Goal: Information Seeking & Learning: Learn about a topic

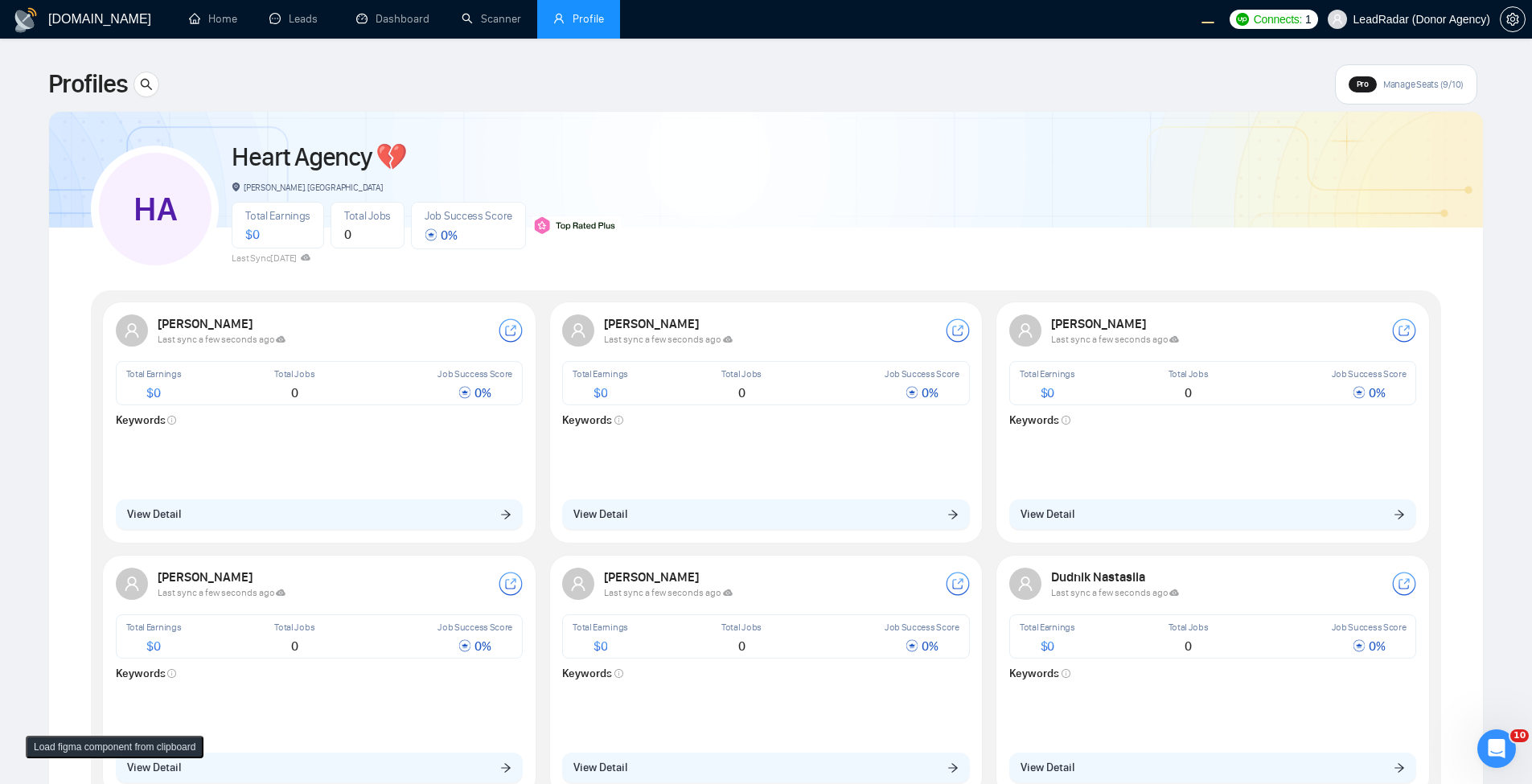
click at [505, 428] on div "Total Earnings $ 0 Total Jobs 0 Job Success Score 0 % Keywords" at bounding box center [319, 423] width 407 height 126
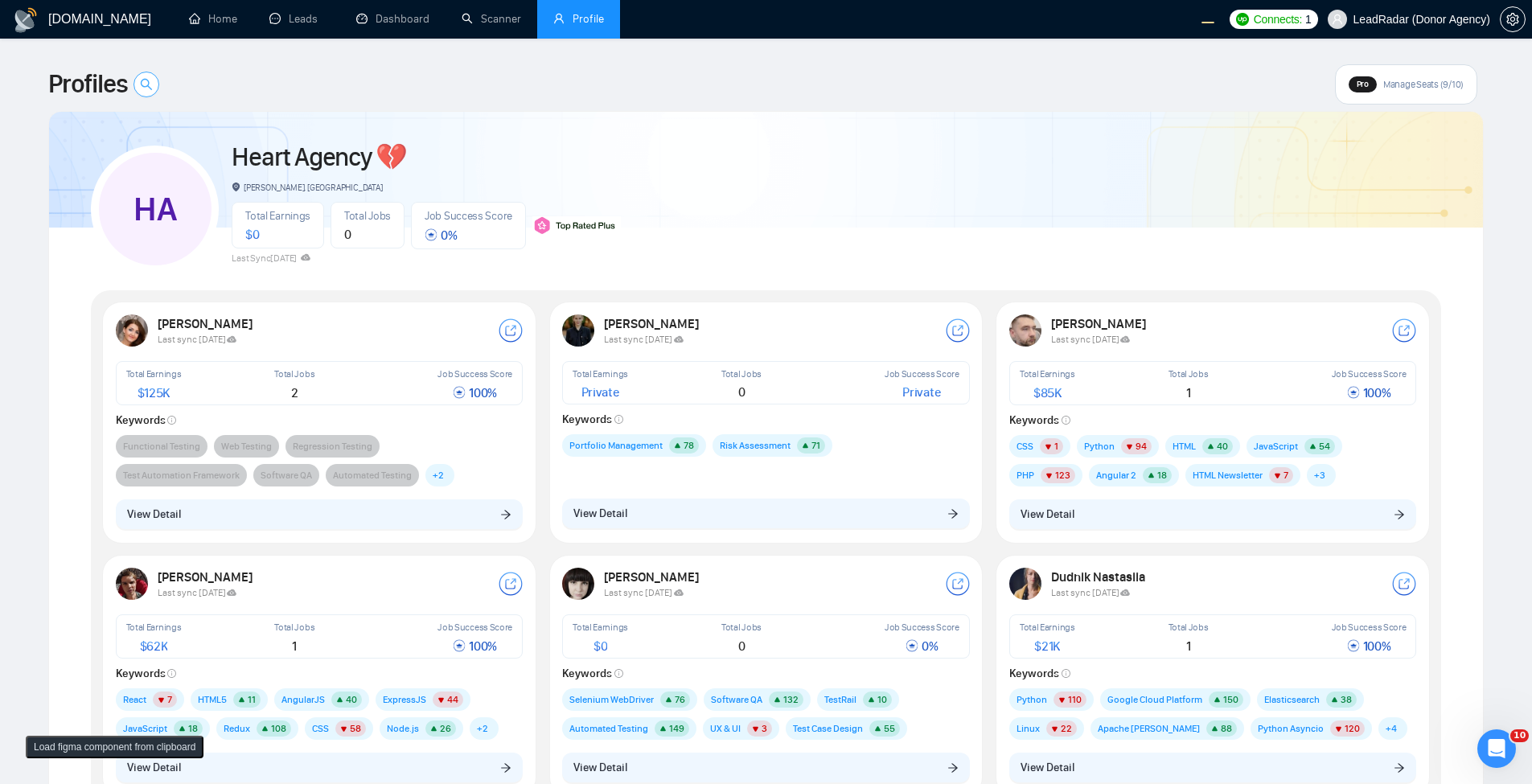
click at [143, 87] on icon "search" at bounding box center [146, 84] width 13 height 13
type input "ang"
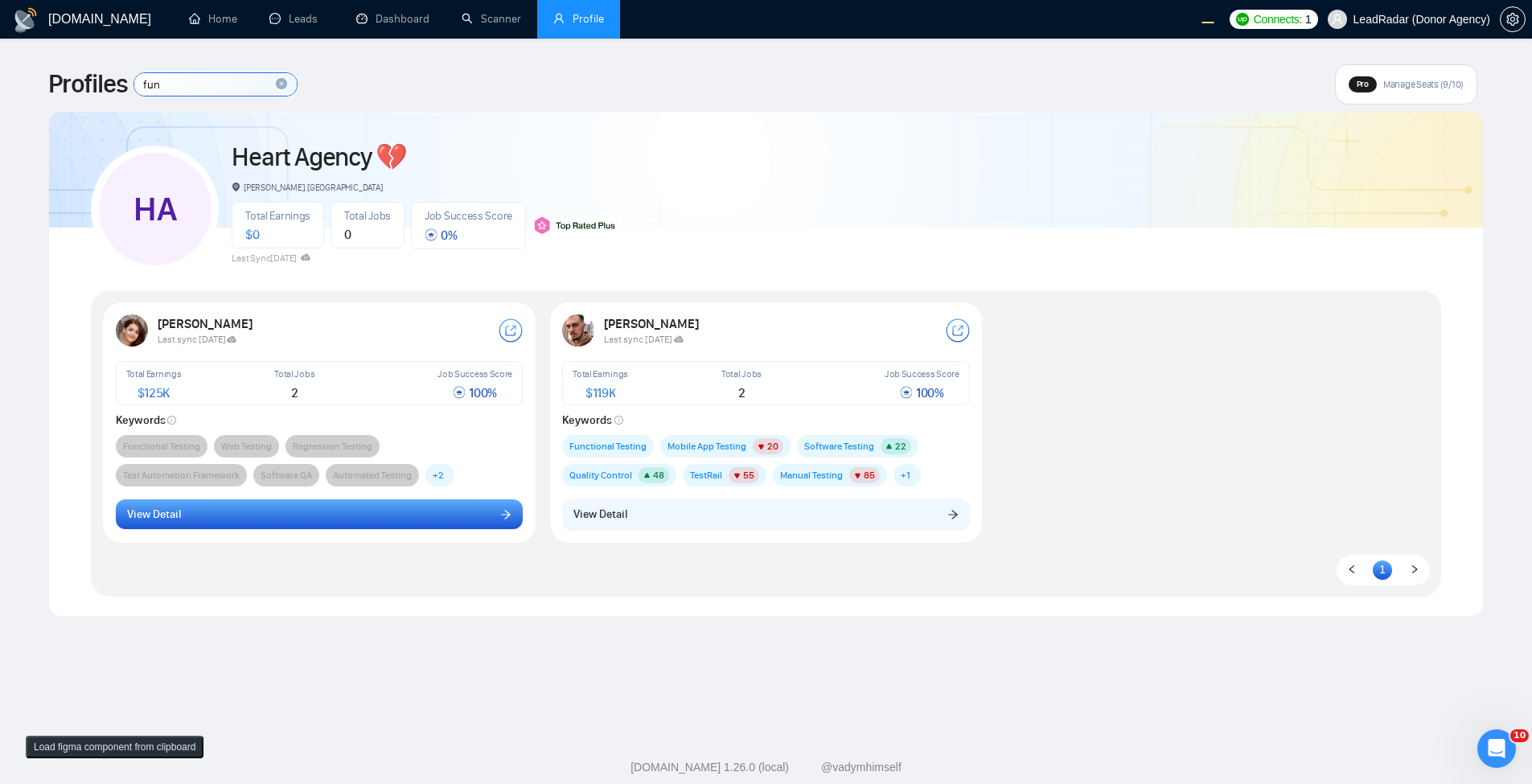
click at [429, 518] on button "View Detail" at bounding box center [319, 514] width 407 height 31
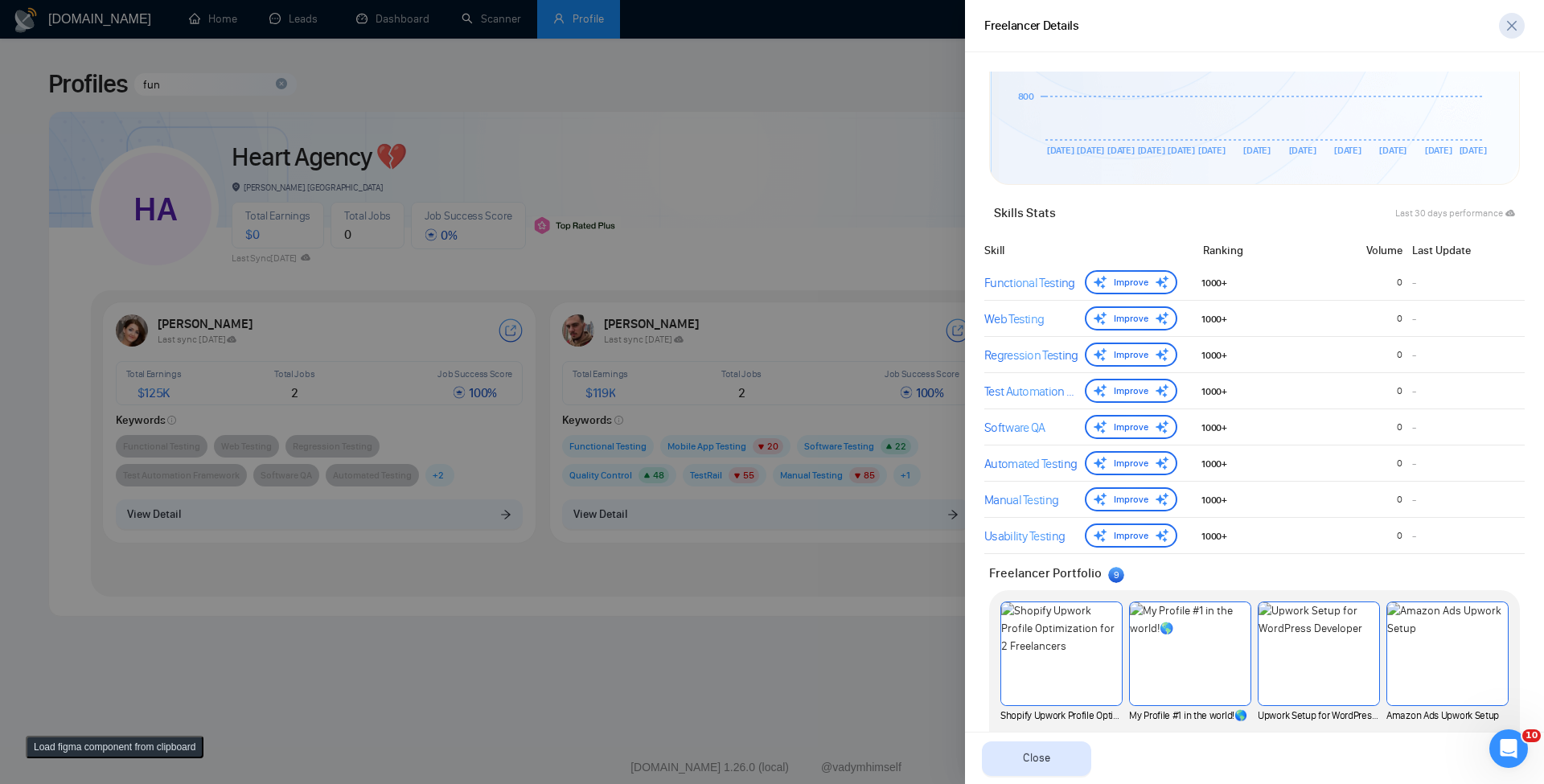
scroll to position [577, 0]
click at [1523, 25] on span "close" at bounding box center [1512, 25] width 24 height 13
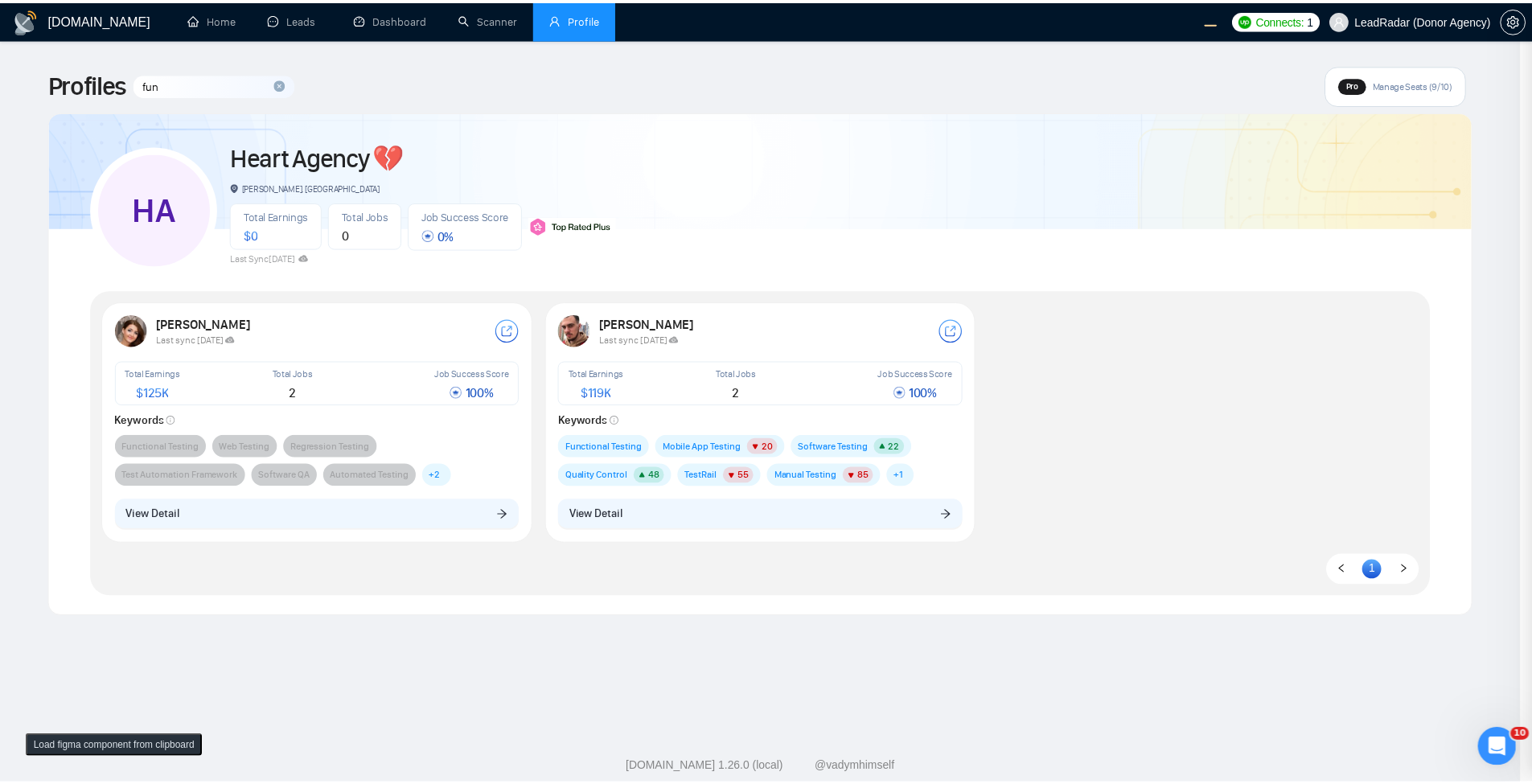
scroll to position [0, 0]
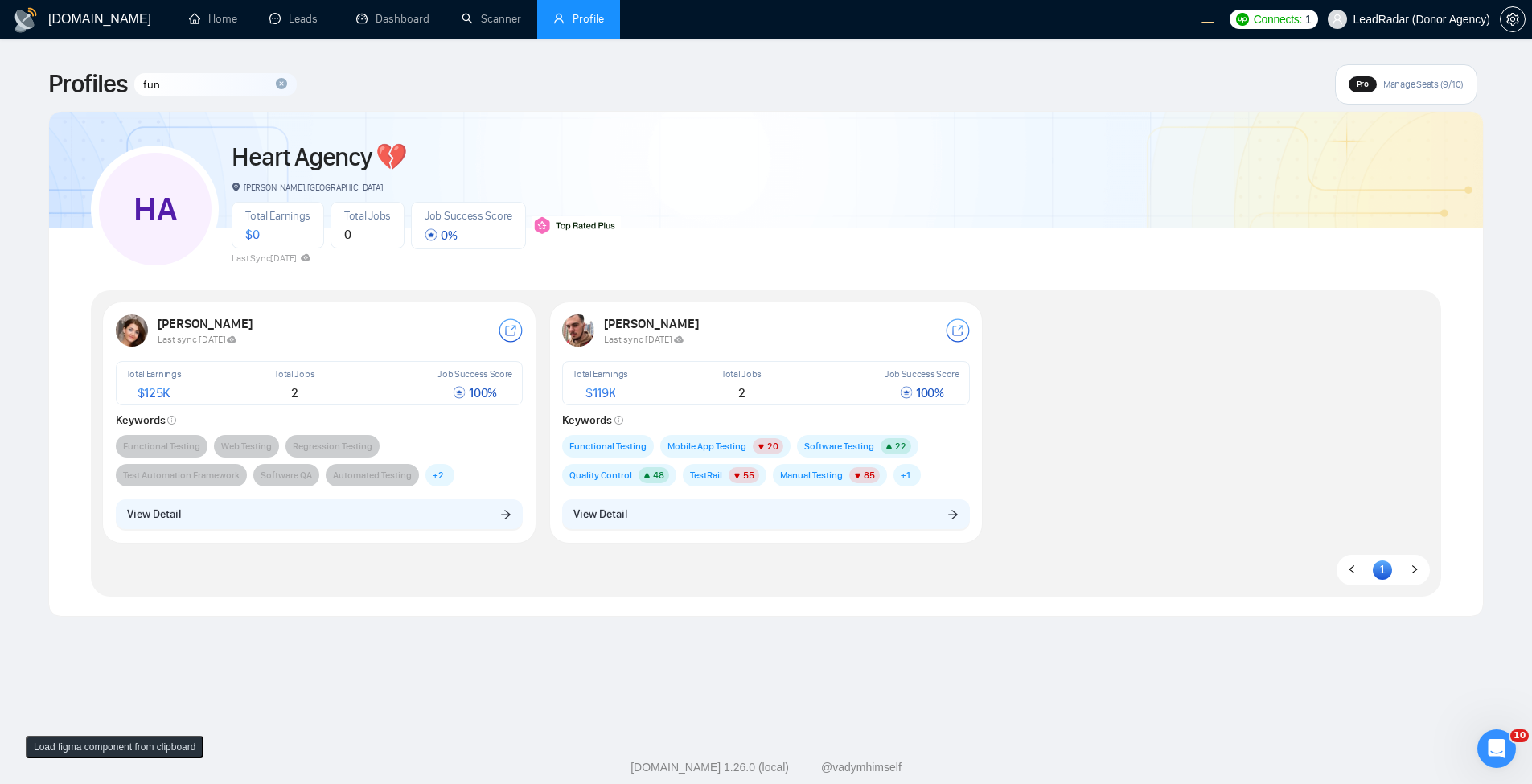
drag, startPoint x: 236, startPoint y: 56, endPoint x: 219, endPoint y: 93, distance: 40.7
click at [237, 56] on div "GigRadar.io Home Leads Dashboard Scanner Profile Connects: 1 LeadRadar (Donor A…" at bounding box center [766, 409] width 1532 height 819
click at [219, 93] on input "fun" at bounding box center [215, 84] width 162 height 23
type input "usa"
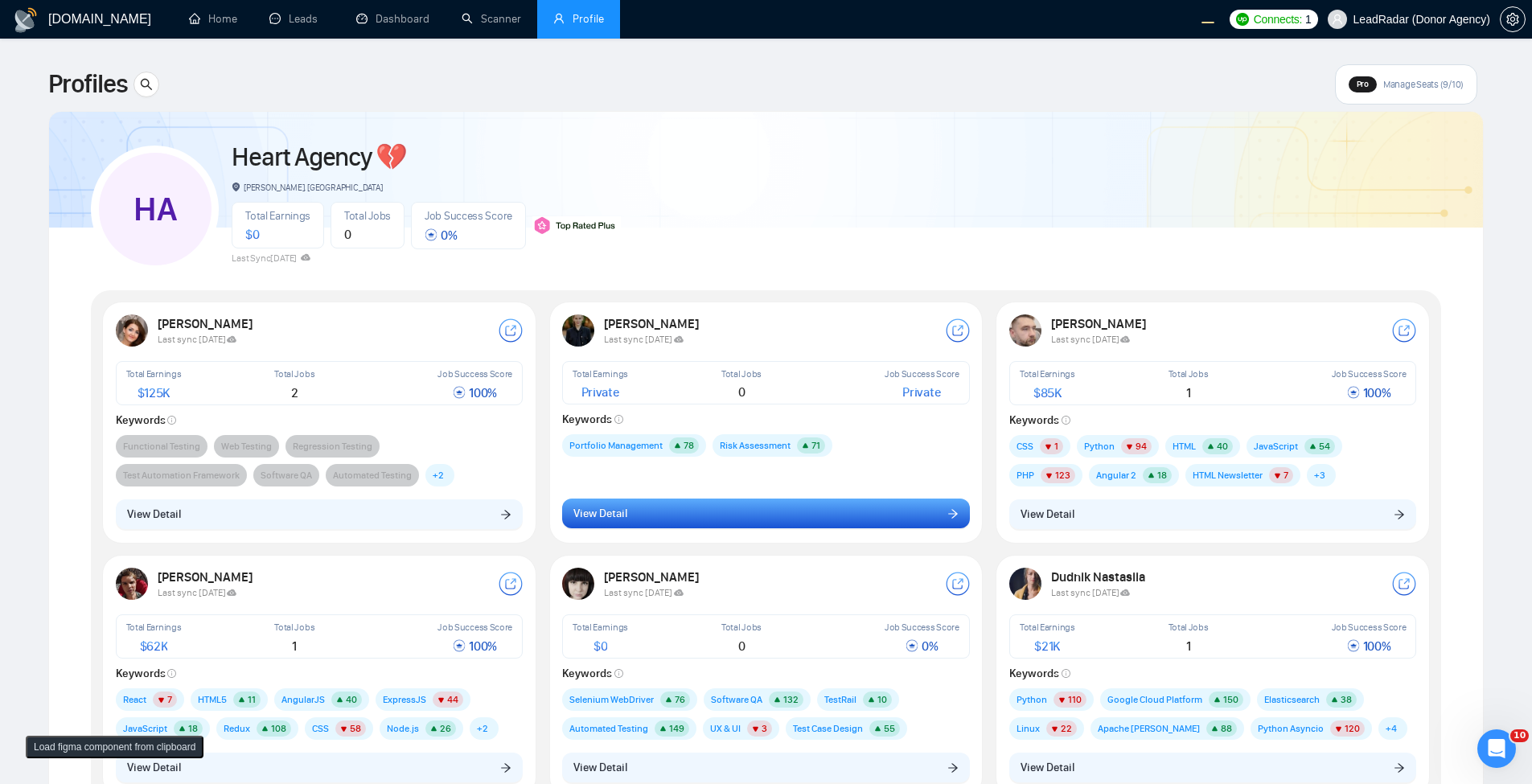
click at [785, 526] on button "View Detail" at bounding box center [766, 513] width 407 height 31
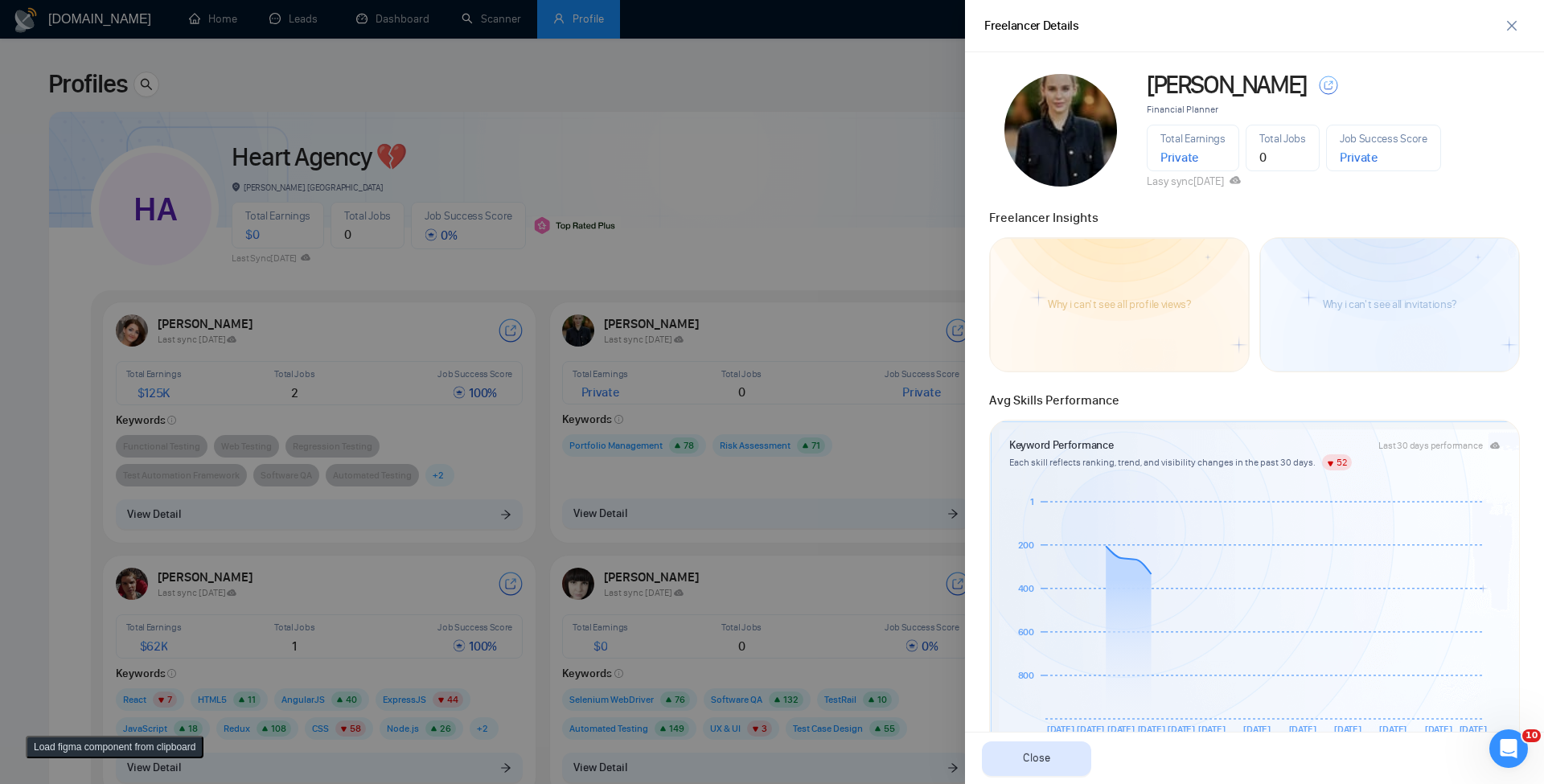
click at [1496, 28] on div "Freelancer Details" at bounding box center [1242, 26] width 514 height 20
click at [1519, 32] on button "button" at bounding box center [1512, 25] width 25 height 25
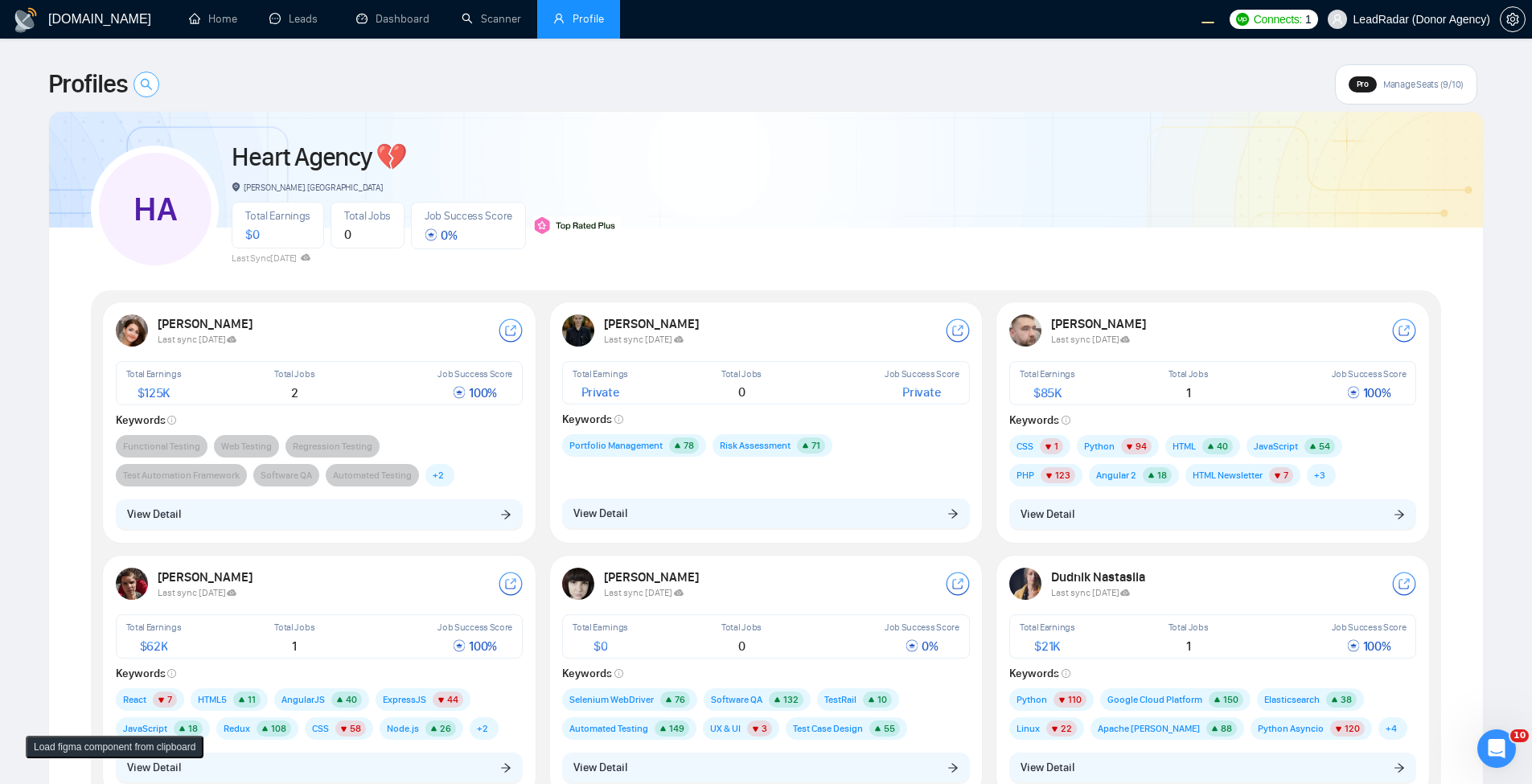
click at [147, 79] on icon "search" at bounding box center [146, 84] width 11 height 11
type input "ang"
type input "dja"
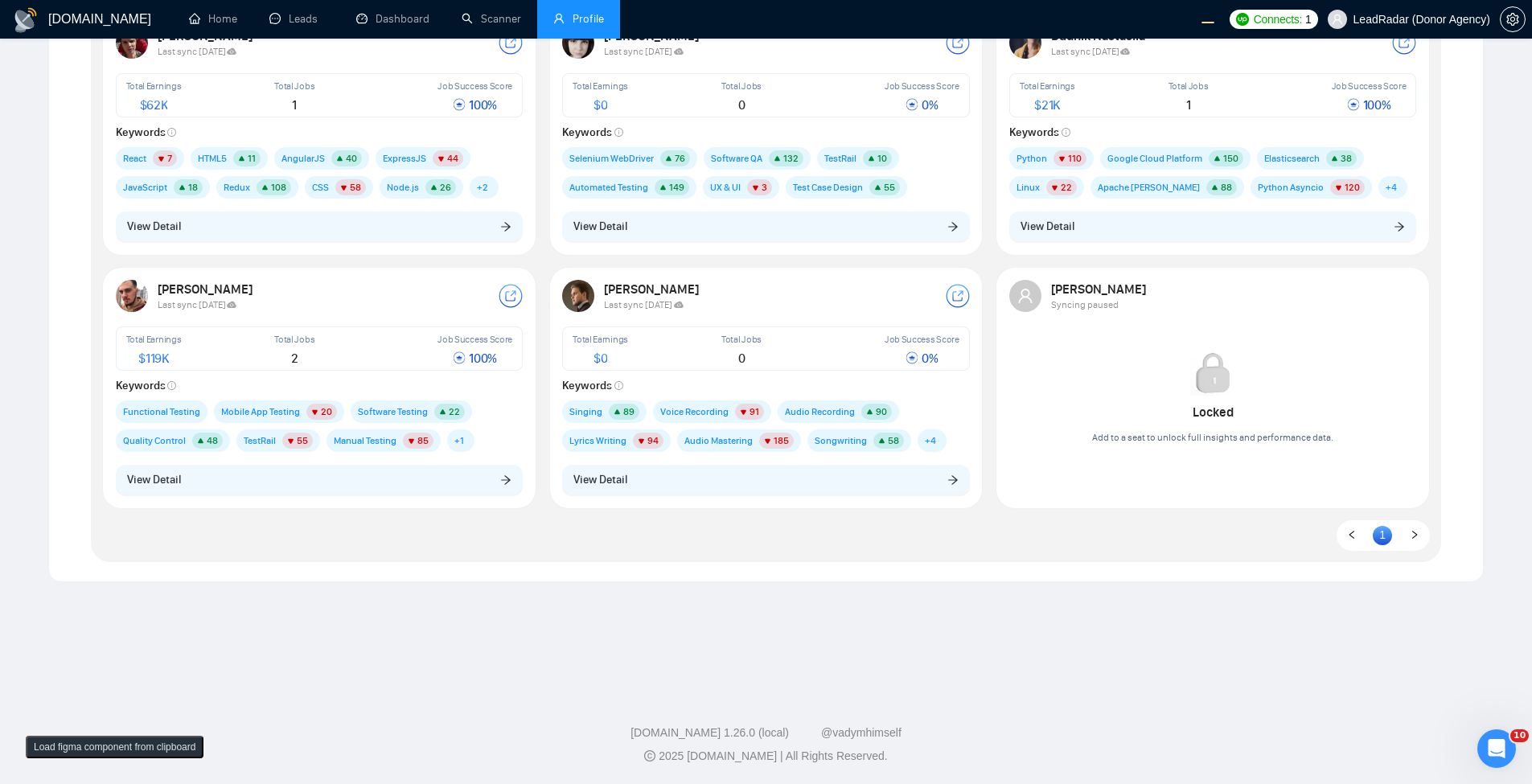
scroll to position [77, 0]
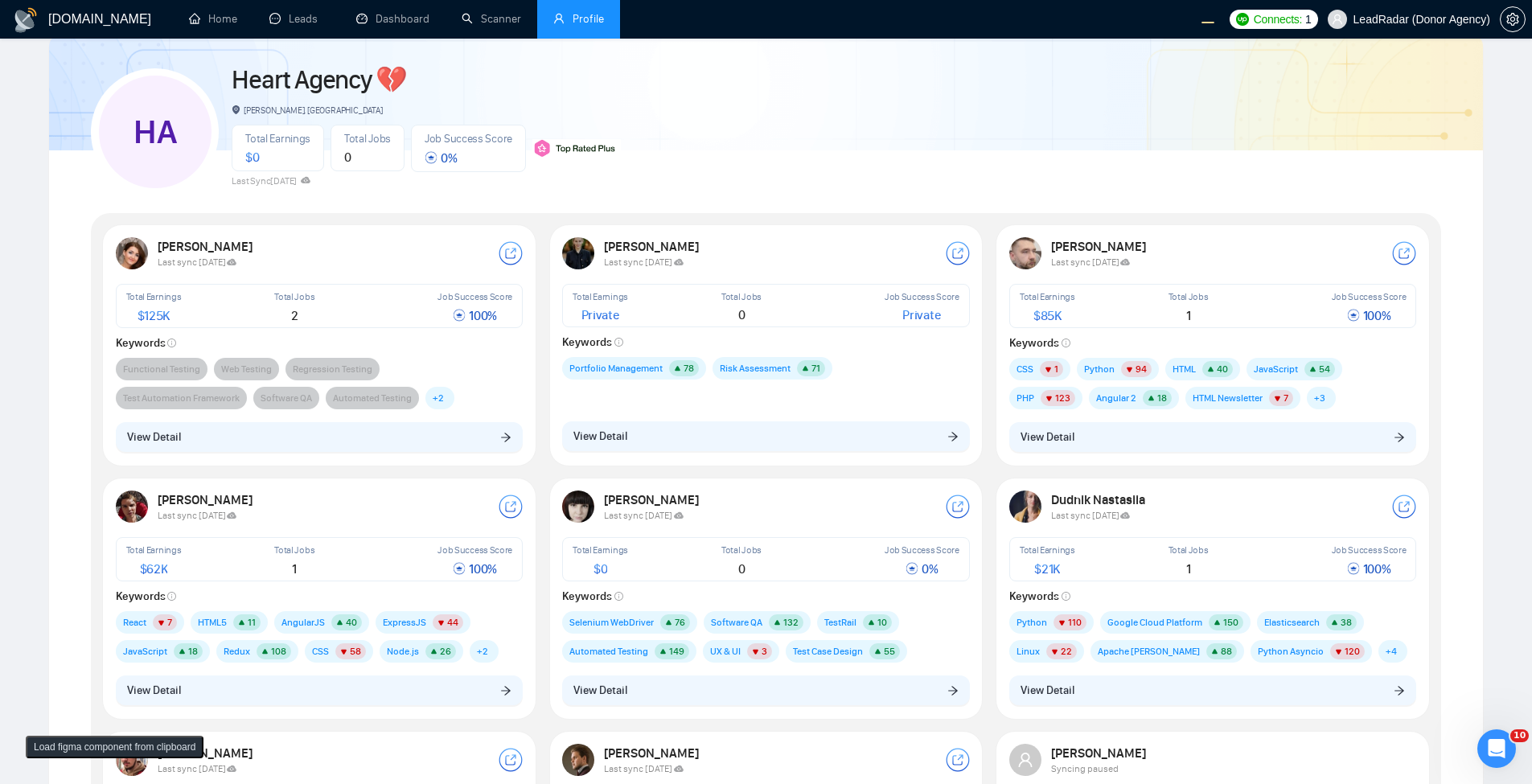
type input "sing"
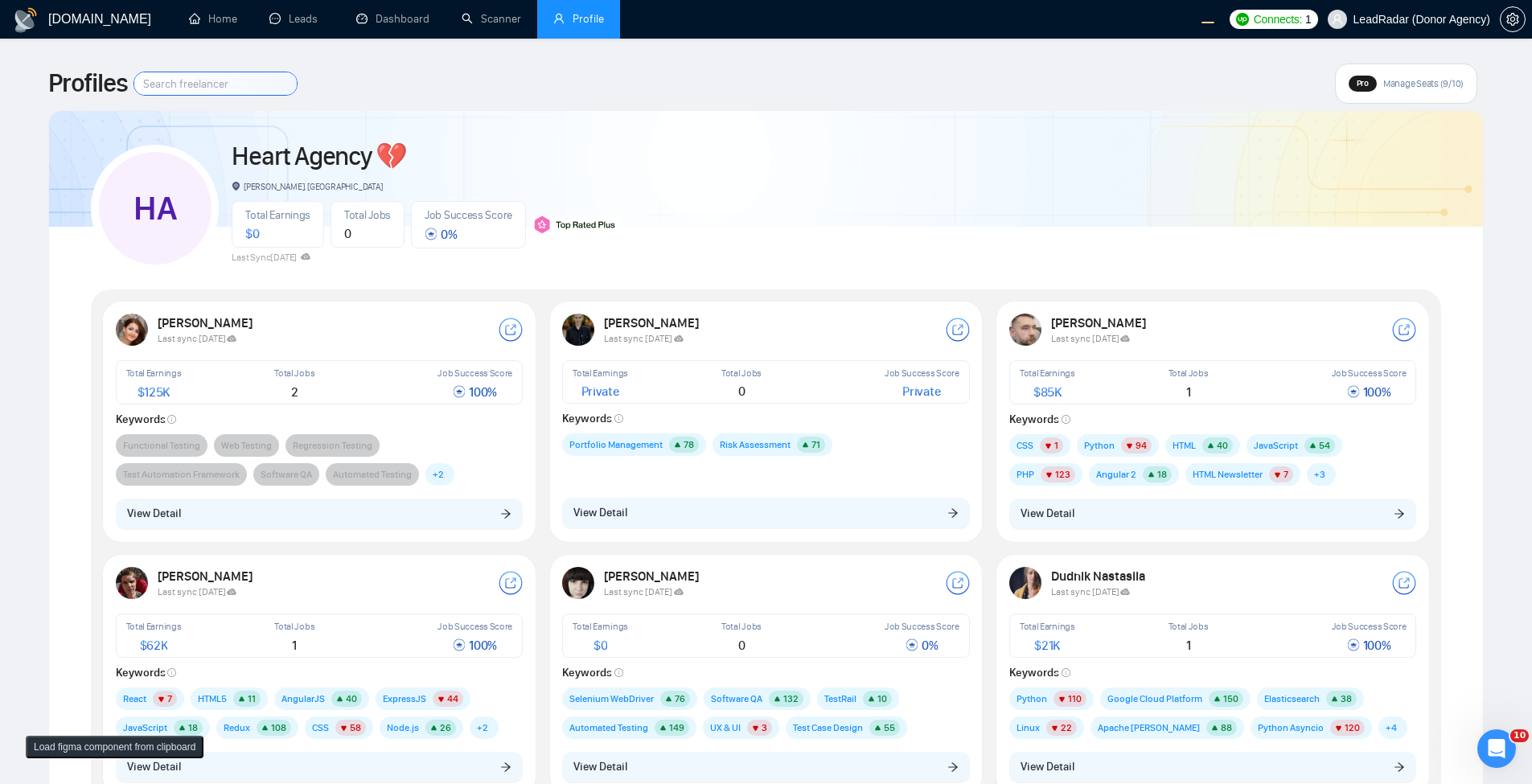
scroll to position [0, 0]
type input "iho"
click at [604, 361] on div "Total Earnings Private Total Jobs 0 Job Success Score Private" at bounding box center [766, 382] width 407 height 43
click at [678, 229] on div "HA Heart Agency 💔 Boardman, United States Total Earnings $ 0 Total Jobs 0 Job S…" at bounding box center [766, 202] width 1350 height 143
click at [796, 152] on div "HA Heart Agency 💔 Boardman, United States Total Earnings $ 0 Total Jobs 0 Job S…" at bounding box center [766, 202] width 1350 height 143
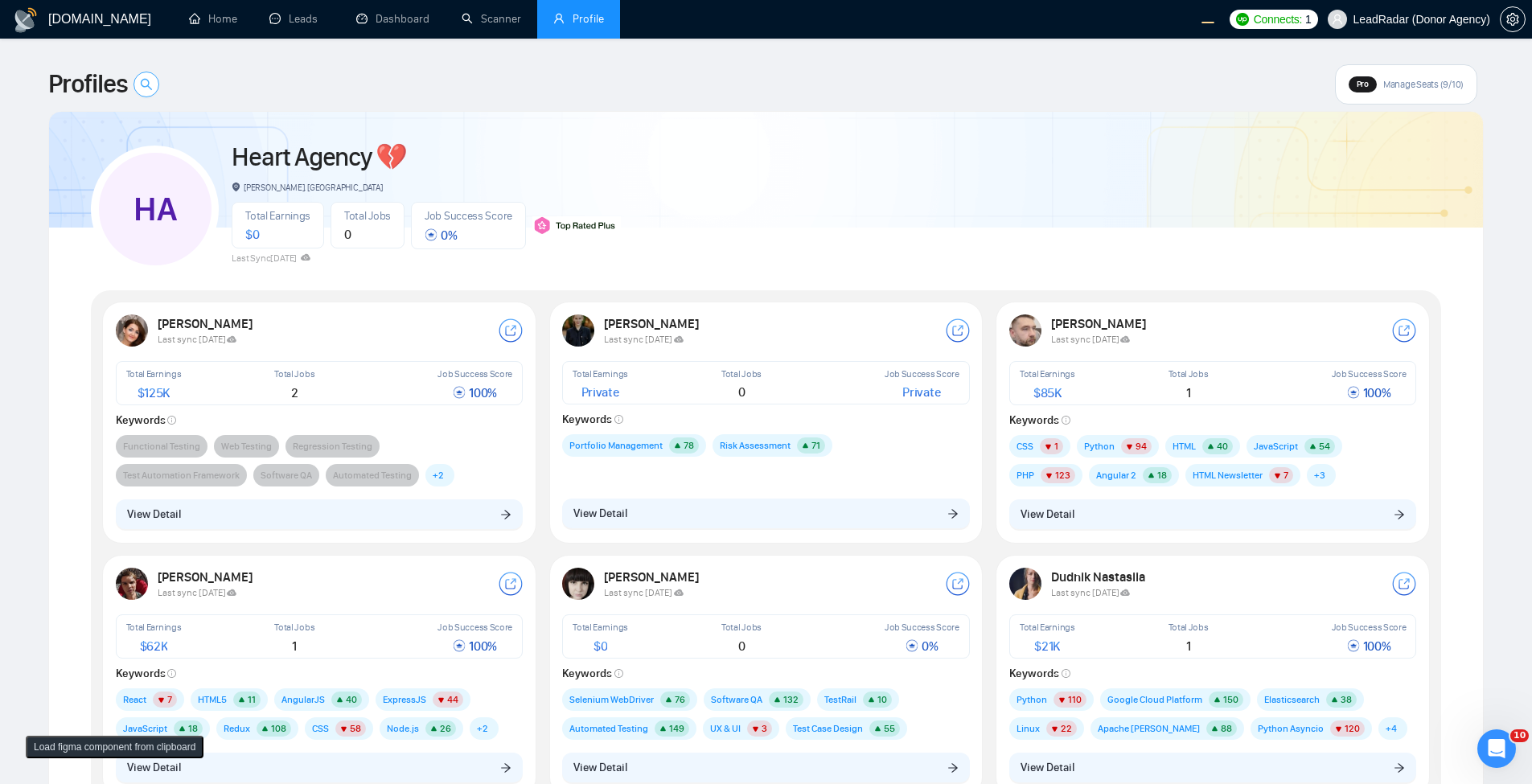
click at [145, 91] on button "button" at bounding box center [146, 84] width 25 height 25
type input "lap"
type input "Katerin"
type input "[PERSON_NAME]"
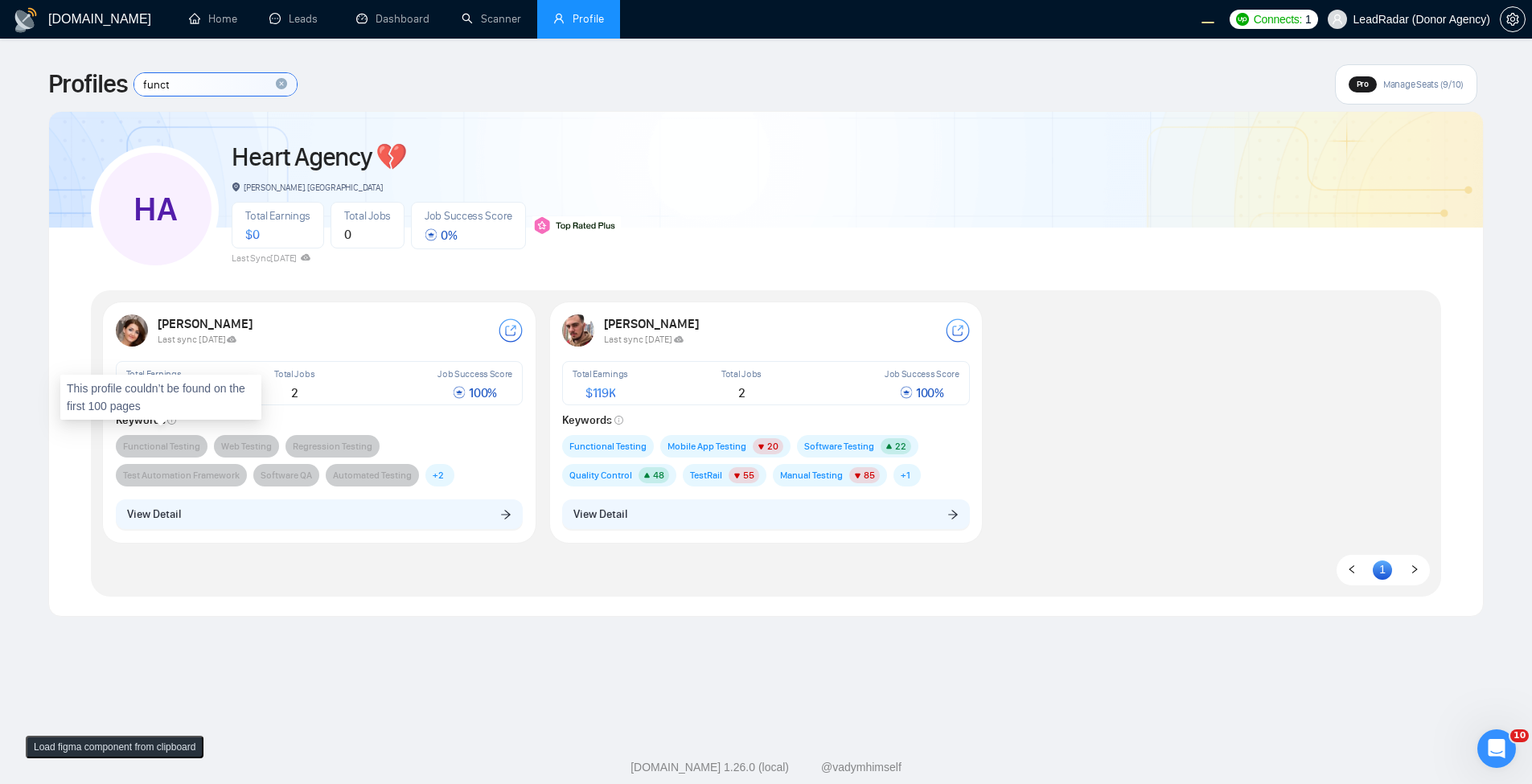
type input "funct"
click at [467, 591] on div "Katerina Kotlyarova Last sync 3 days ago Total Earnings $ 125K Total Jobs 2 Job…" at bounding box center [766, 443] width 1350 height 306
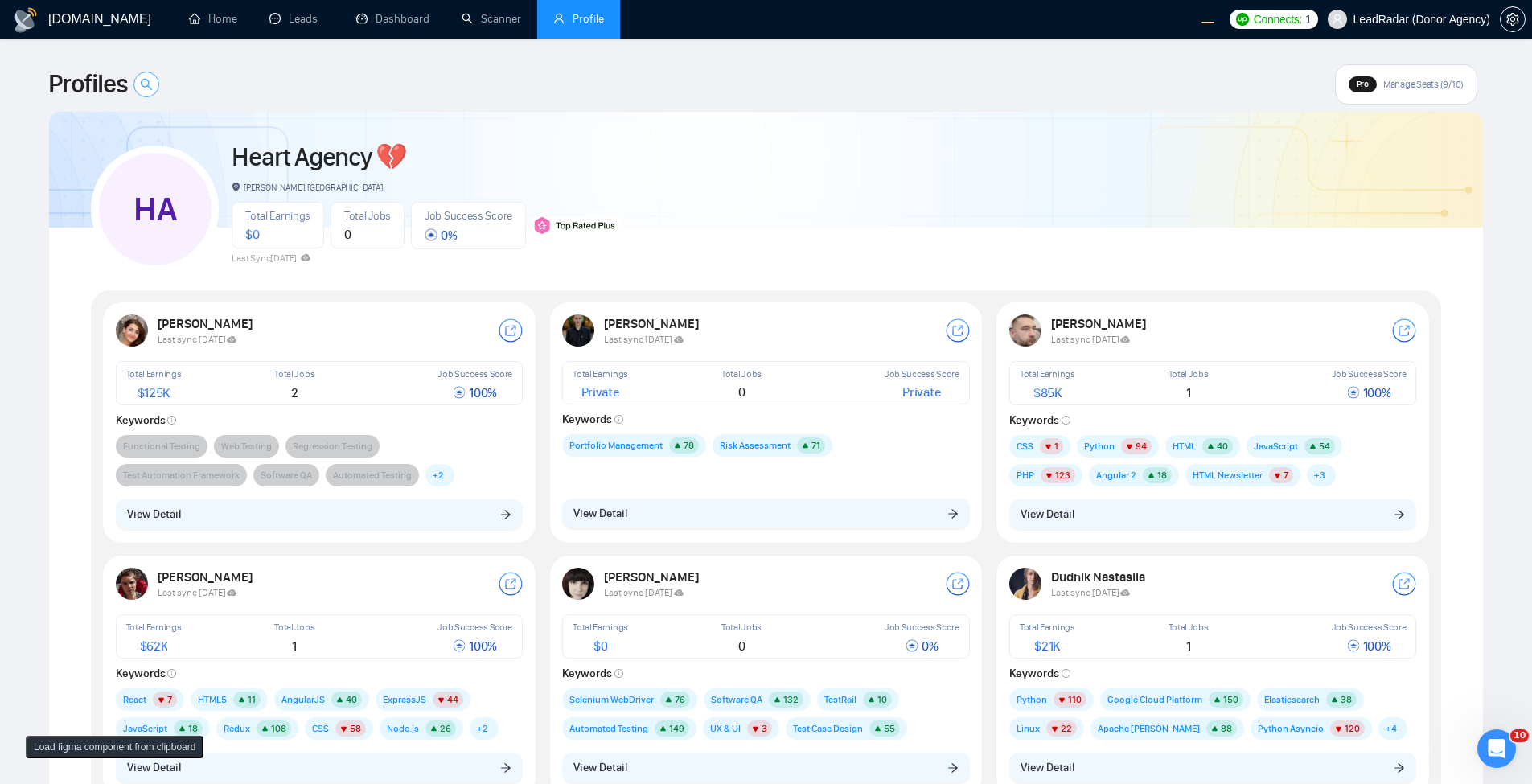
click at [160, 87] on button "button" at bounding box center [146, 84] width 25 height 25
type input "[PERSON_NAME]"
type input "Dar"
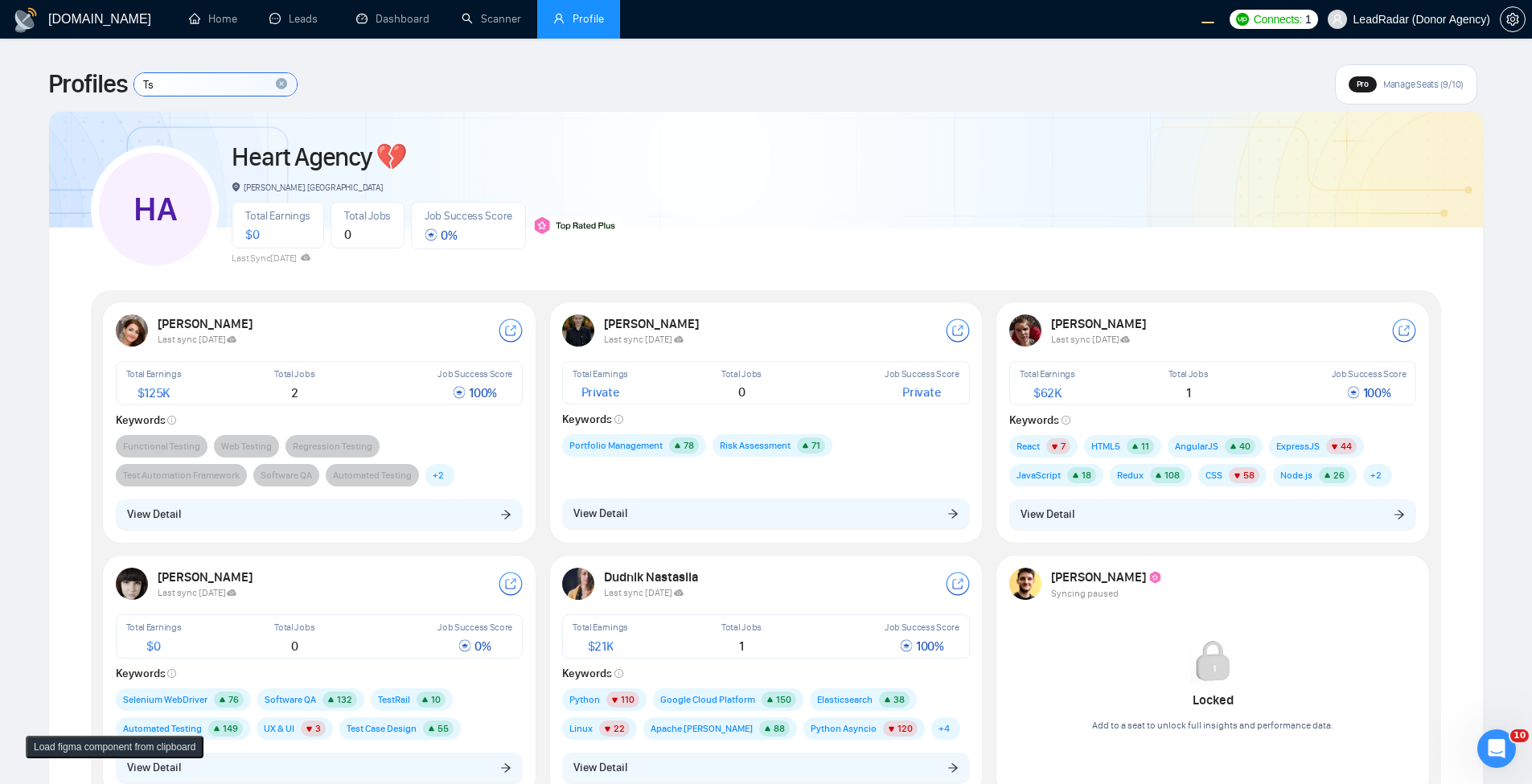
type input "Tse"
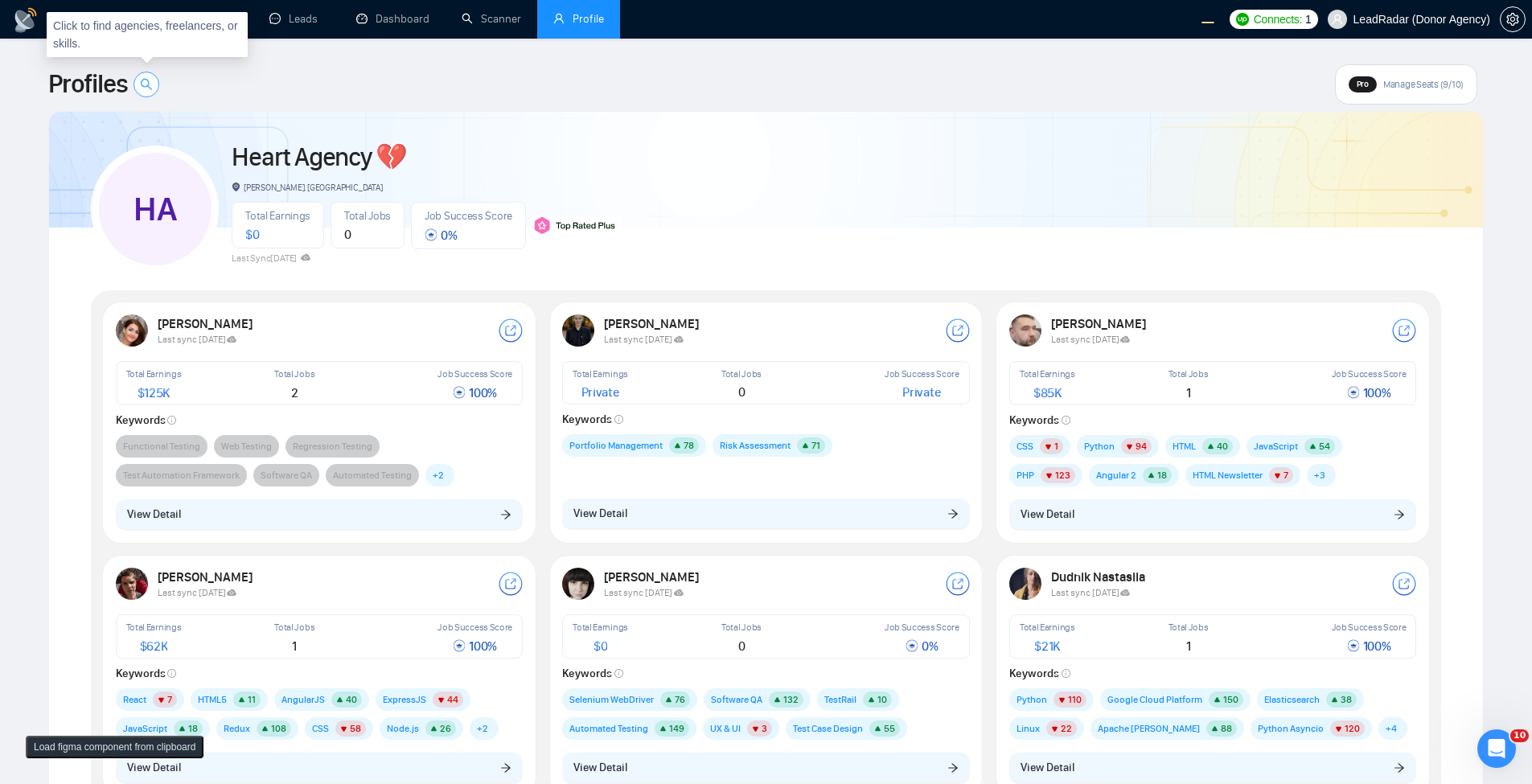
click at [148, 85] on icon "search" at bounding box center [146, 84] width 13 height 13
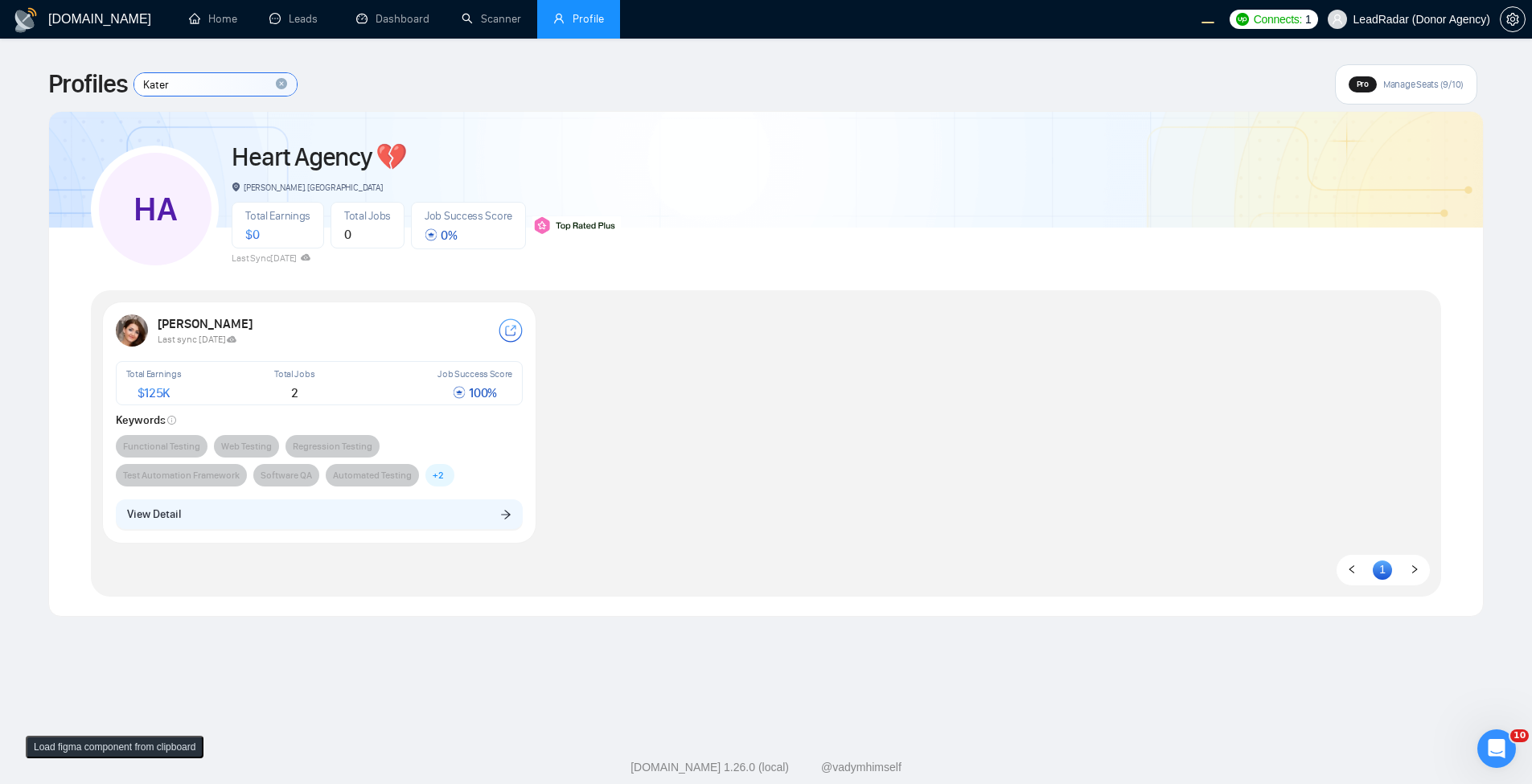
click at [153, 82] on input "Kater" at bounding box center [215, 84] width 162 height 23
type input "KATER"
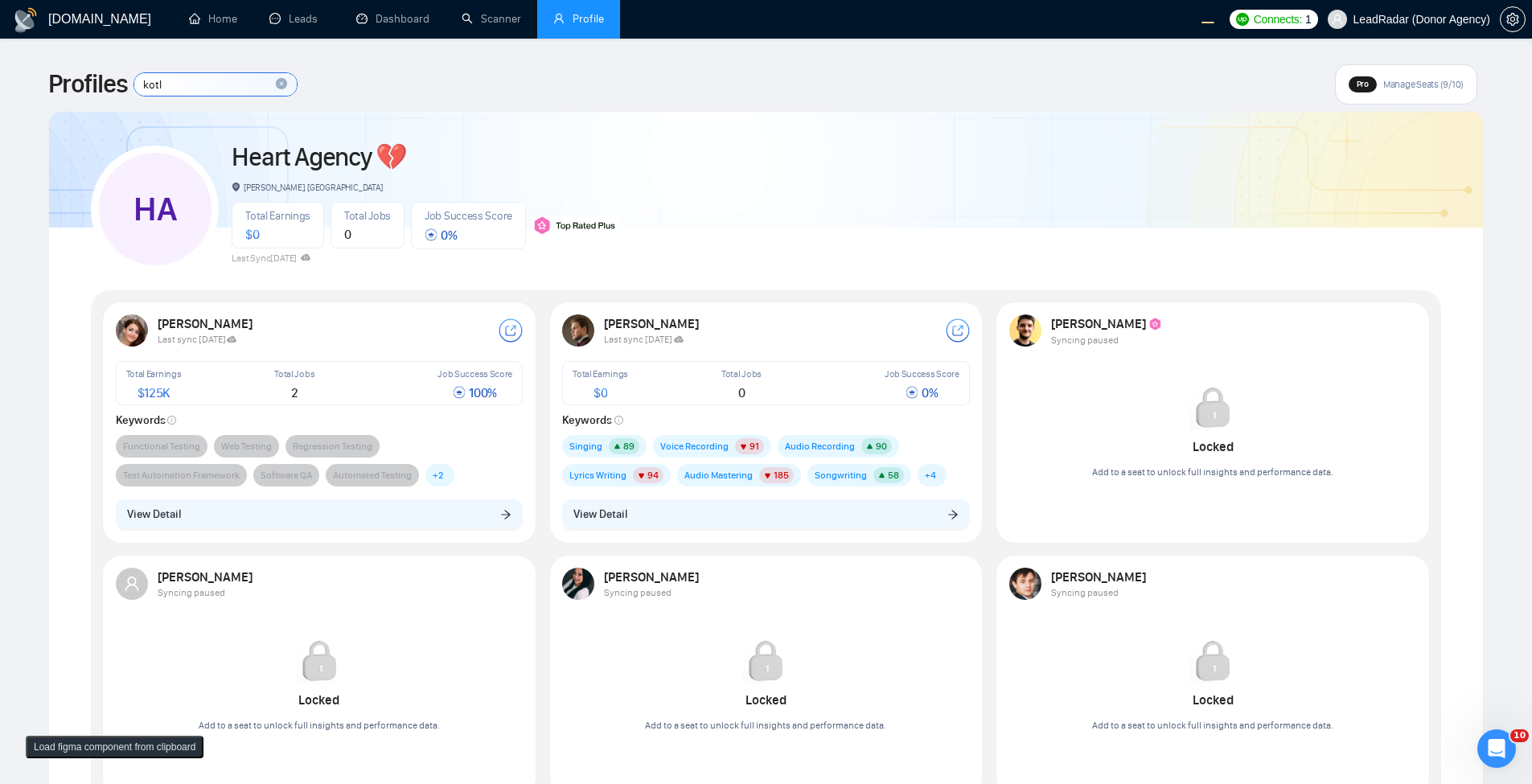
type input "kotly"
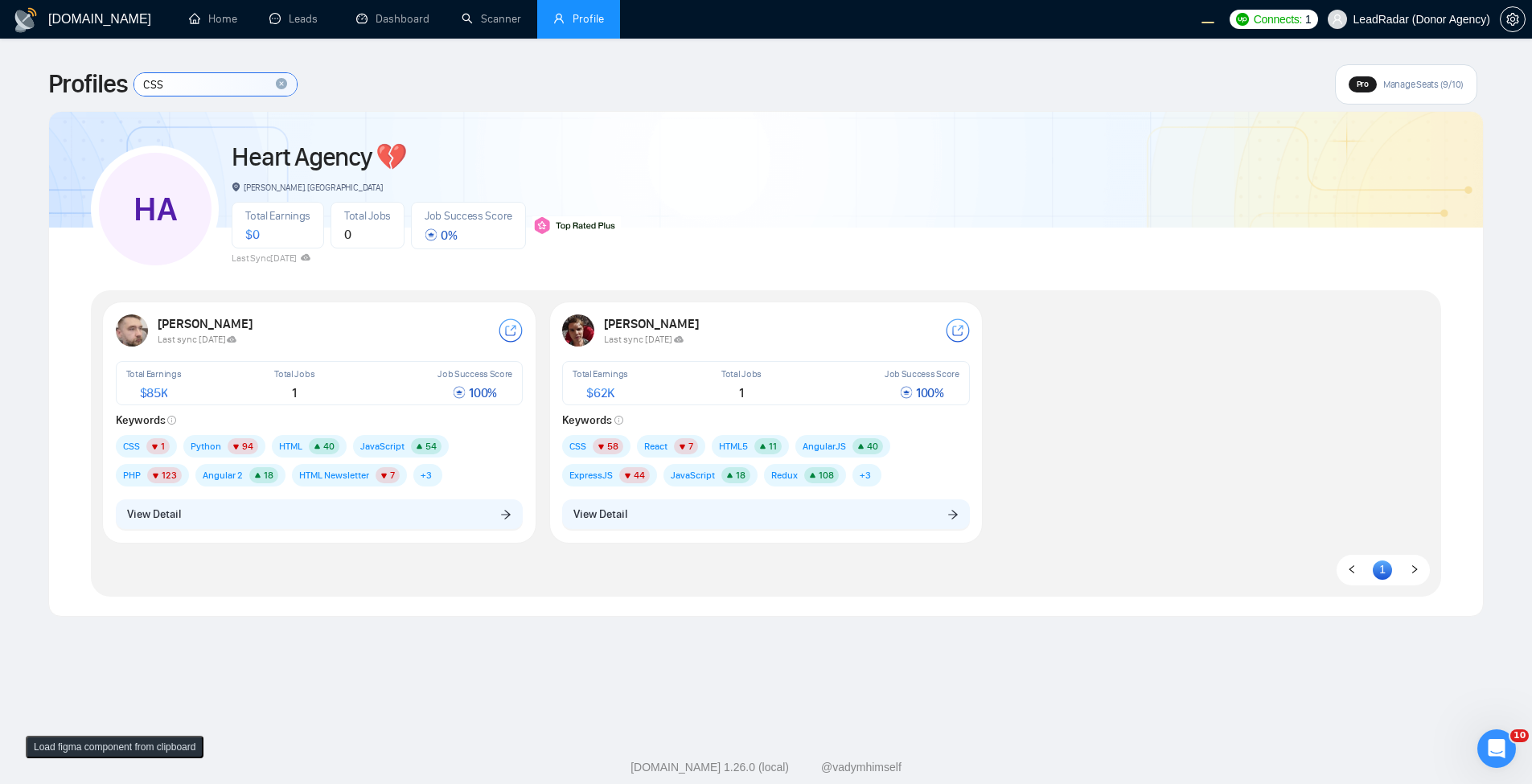
type input "CSS"
drag, startPoint x: 124, startPoint y: 436, endPoint x: 177, endPoint y: 439, distance: 53.1
click at [177, 439] on div "CSS 1" at bounding box center [149, 450] width 68 height 29
click at [229, 82] on input "CSS" at bounding box center [215, 84] width 162 height 23
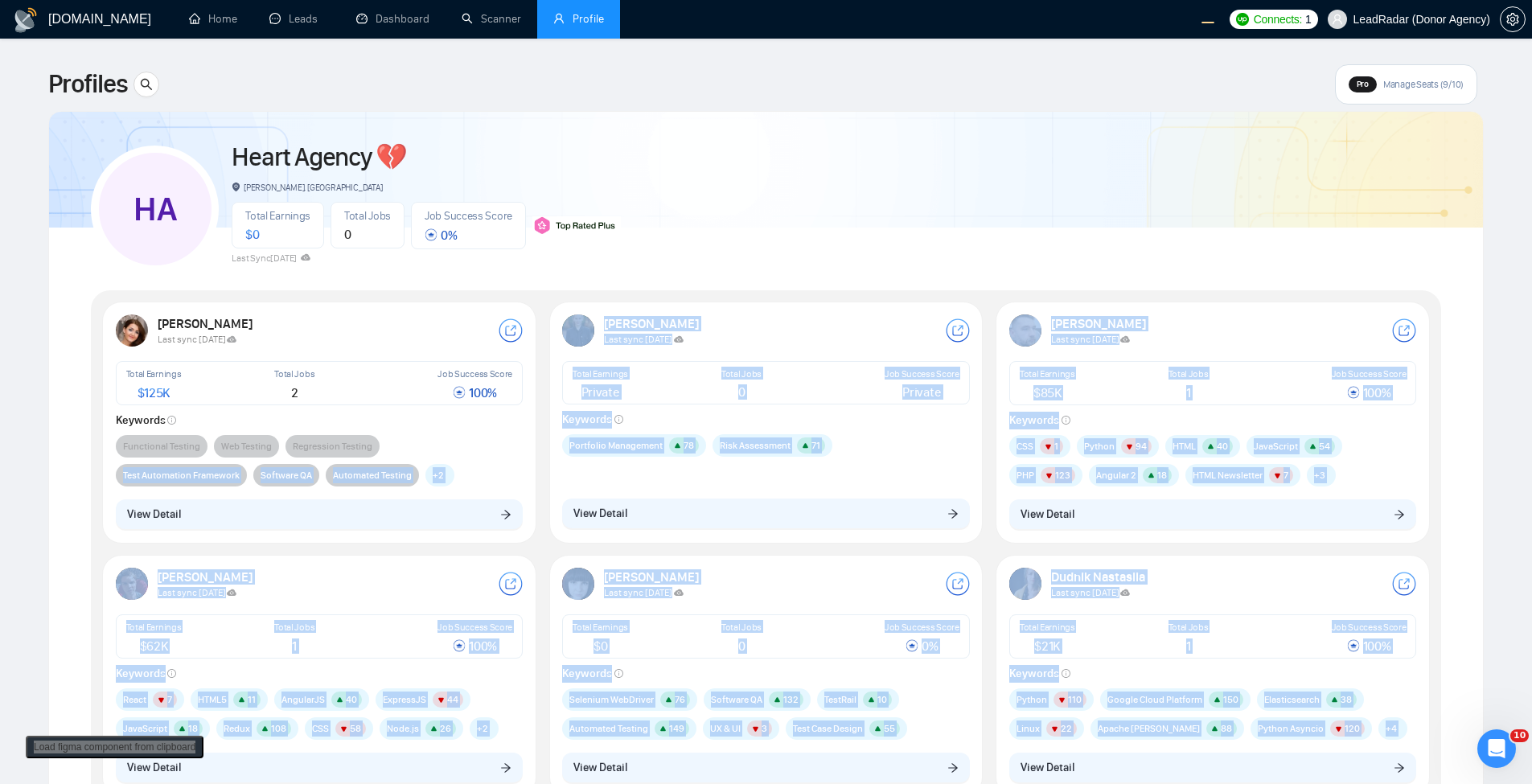
drag, startPoint x: 443, startPoint y: 434, endPoint x: 490, endPoint y: 442, distance: 47.7
click at [497, 440] on body "[DOMAIN_NAME] Home Leads Dashboard Scanner Profile Connects: 1 LeadRadar (Donor…" at bounding box center [766, 392] width 1532 height 784
click at [459, 477] on div "Functional Testing Web Testing Regression Testing Test Automation Framework Sof…" at bounding box center [319, 461] width 407 height 52
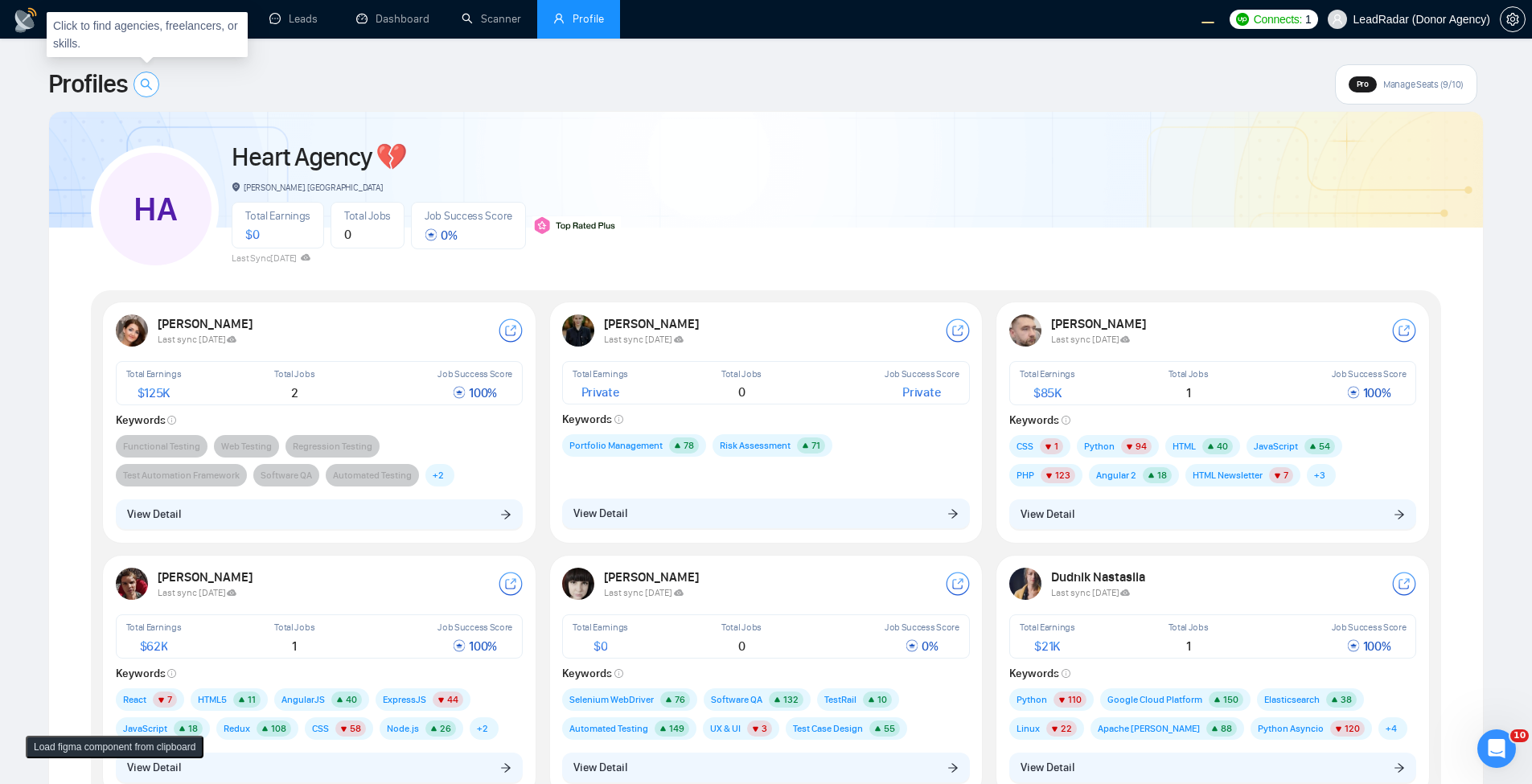
click at [159, 84] on span "search" at bounding box center [146, 84] width 24 height 13
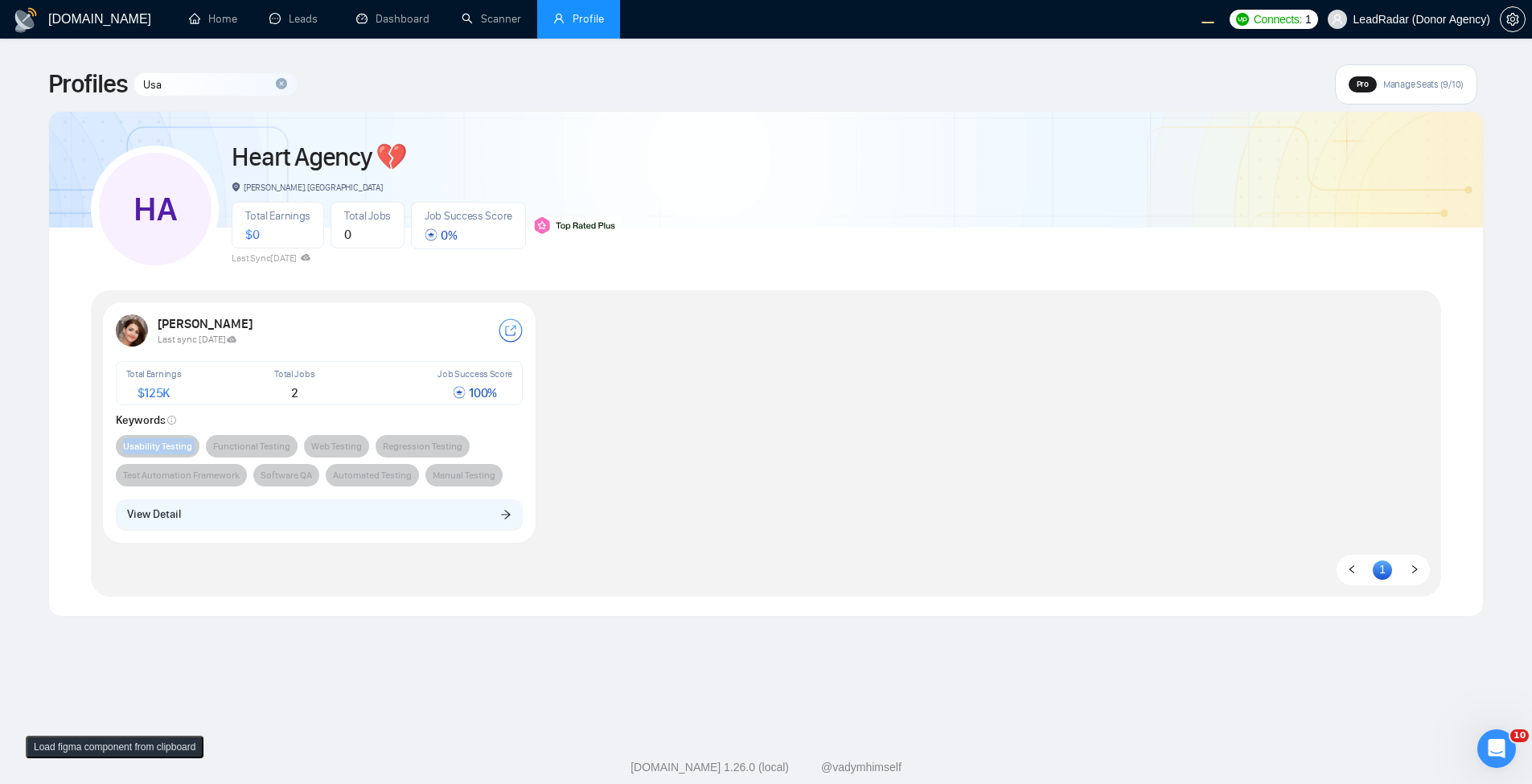
drag, startPoint x: 125, startPoint y: 447, endPoint x: 206, endPoint y: 445, distance: 81.0
click at [206, 445] on div "Usability Testing Functional Testing Web Testing Regression Testing Test Automa…" at bounding box center [319, 461] width 407 height 52
click at [868, 449] on div "[PERSON_NAME] Last sync [DATE] Total Earnings $ 125K Total Jobs 2 Job Success S…" at bounding box center [766, 428] width 1340 height 253
click at [786, 414] on div "[PERSON_NAME] Last sync [DATE] Total Earnings $ 125K Total Jobs 2 Job Success S…" at bounding box center [766, 428] width 1340 height 253
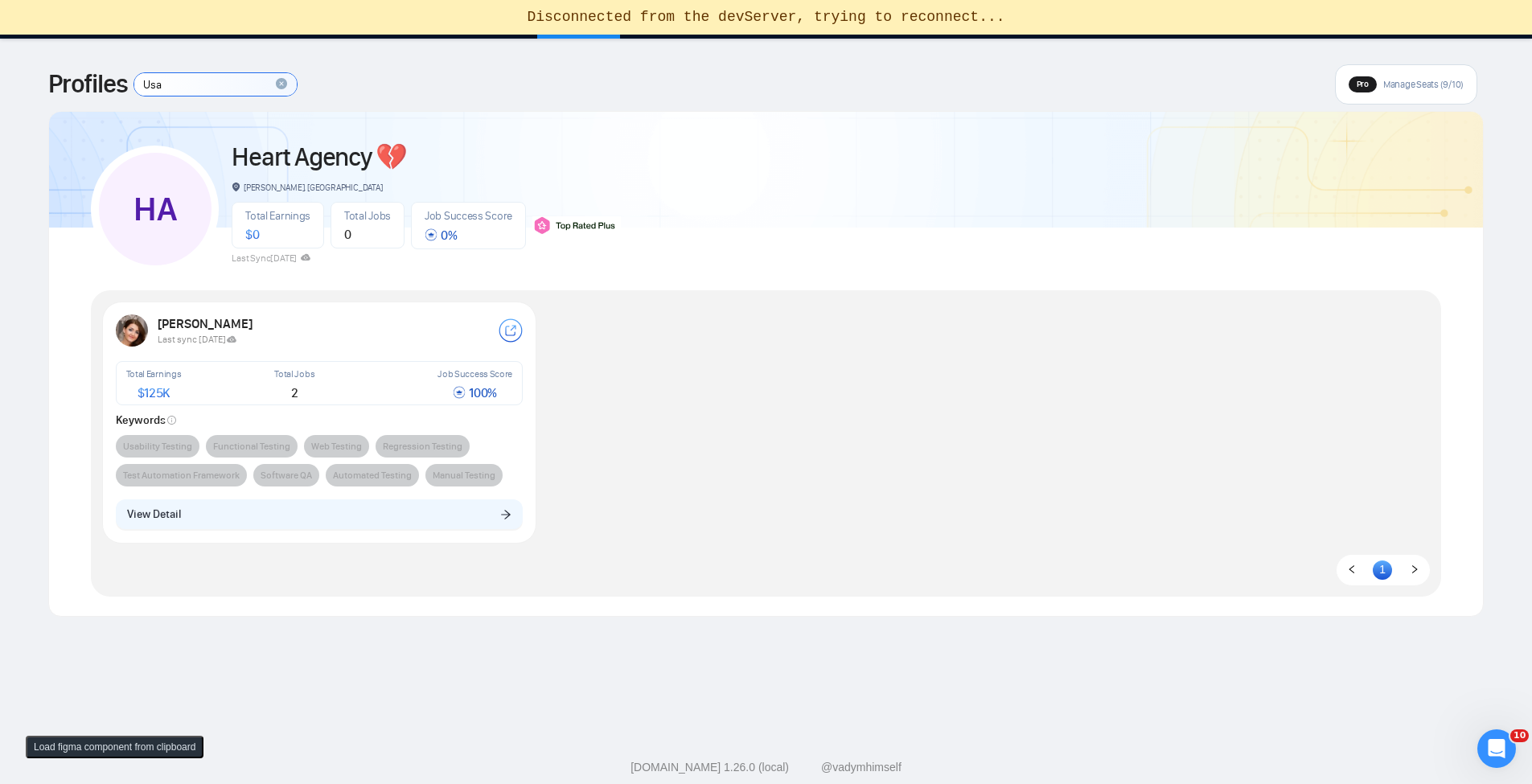
click at [199, 83] on input "Usa" at bounding box center [215, 84] width 162 height 23
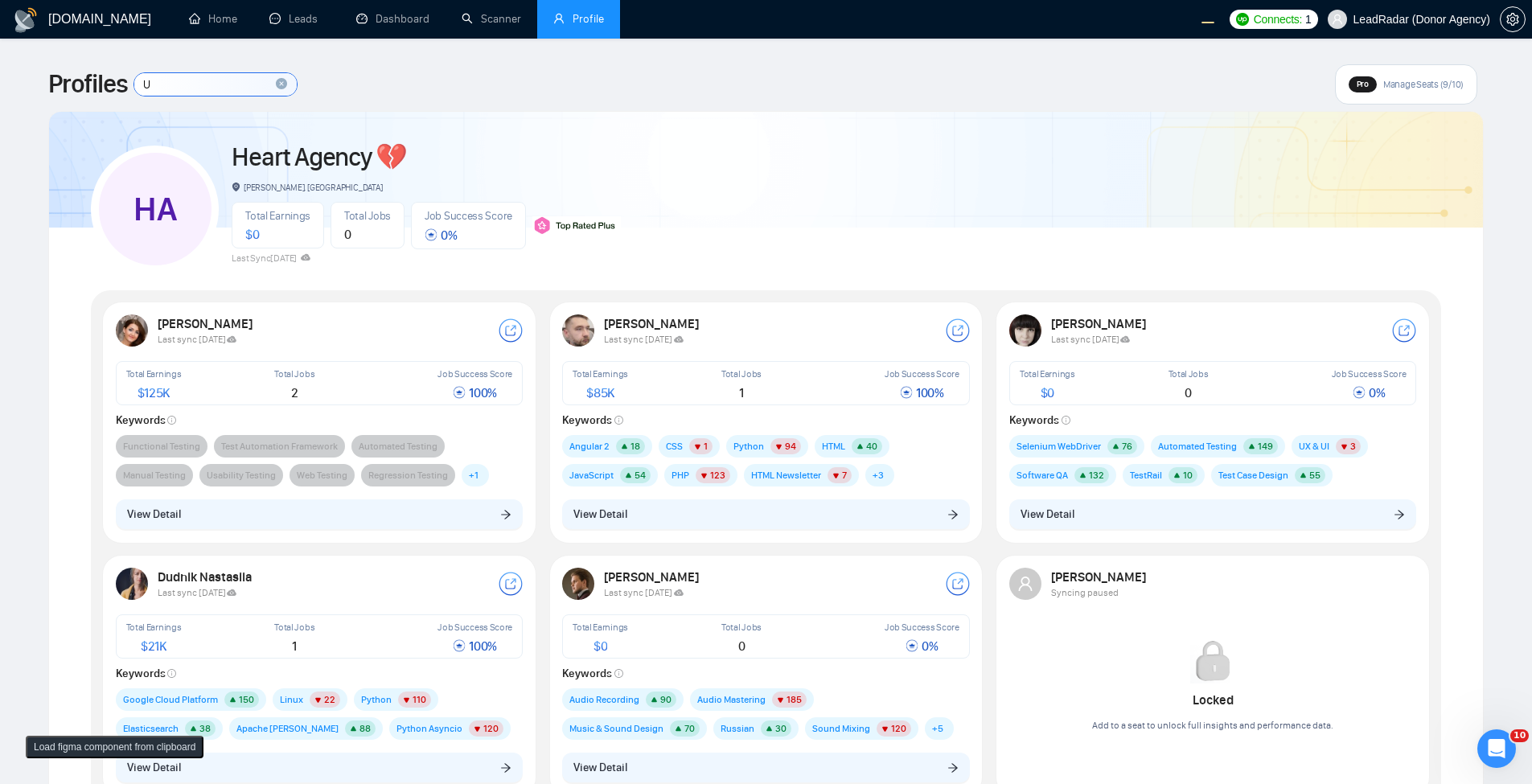
click at [197, 84] on input "U" at bounding box center [215, 84] width 162 height 23
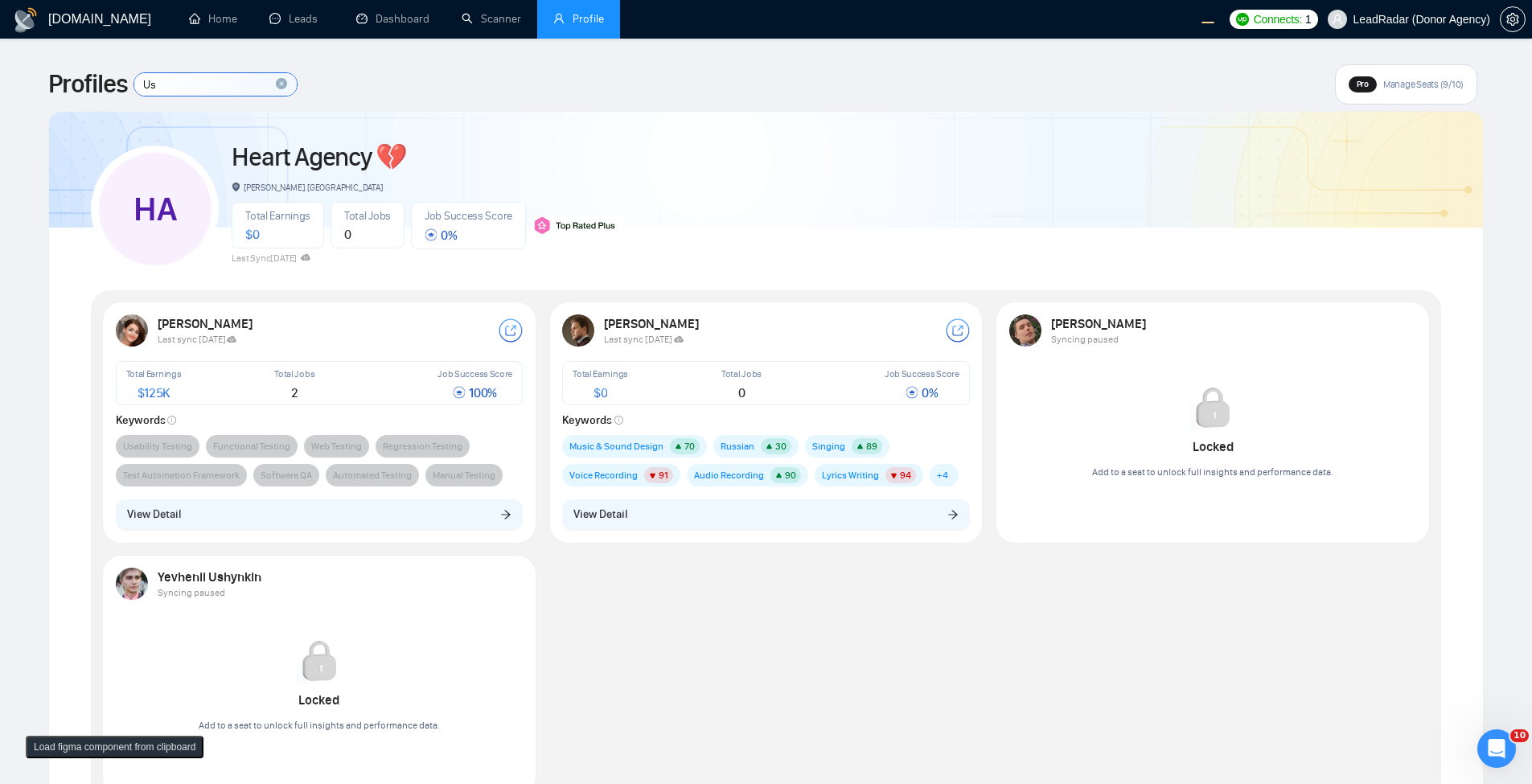
type input "Us"
